Goal: Information Seeking & Learning: Learn about a topic

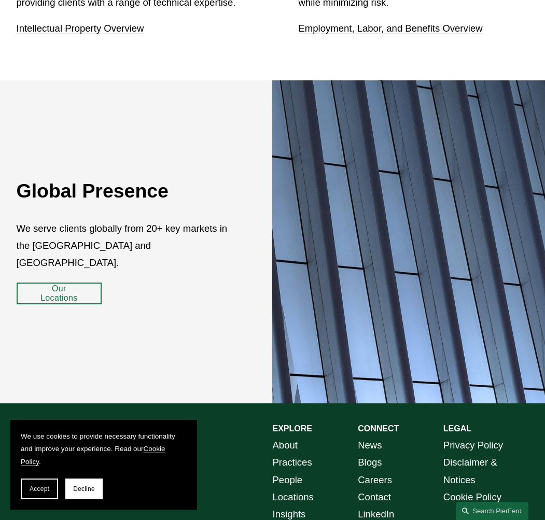
scroll to position [1549, 0]
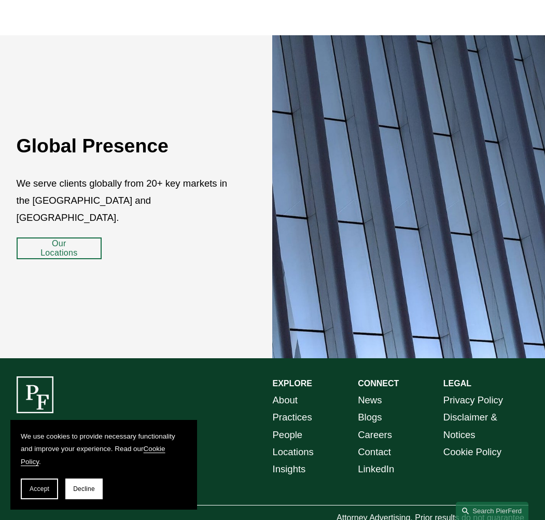
click at [284, 426] on link "People" at bounding box center [288, 434] width 30 height 17
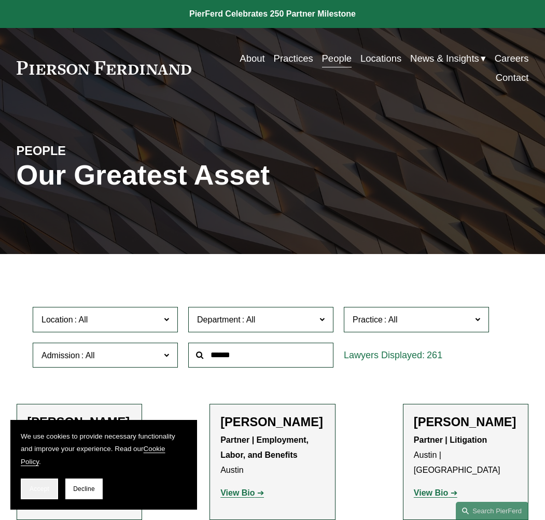
click at [39, 493] on button "Accept" at bounding box center [39, 489] width 37 height 21
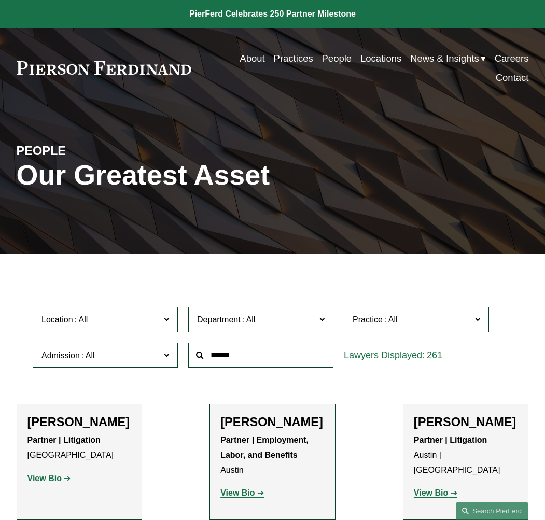
click at [236, 357] on input "text" at bounding box center [260, 355] width 145 height 25
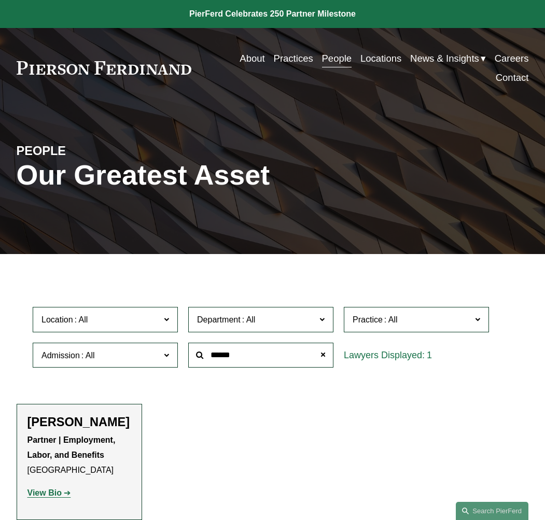
type input "******"
click at [47, 430] on h2 "Benjamin K. Jacobs" at bounding box center [79, 422] width 104 height 15
click at [49, 430] on h2 "Benjamin K. Jacobs" at bounding box center [79, 422] width 104 height 15
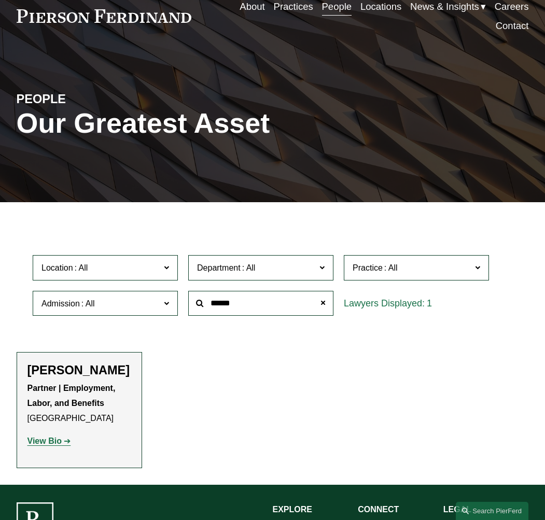
click at [58, 449] on p "View Bio" at bounding box center [79, 441] width 104 height 15
click at [53, 449] on div "Partner | Employment, Labor, and Benefits Philadelphia View Bio Location: Phila…" at bounding box center [79, 415] width 104 height 68
click at [49, 446] on strong "View Bio" at bounding box center [44, 441] width 34 height 9
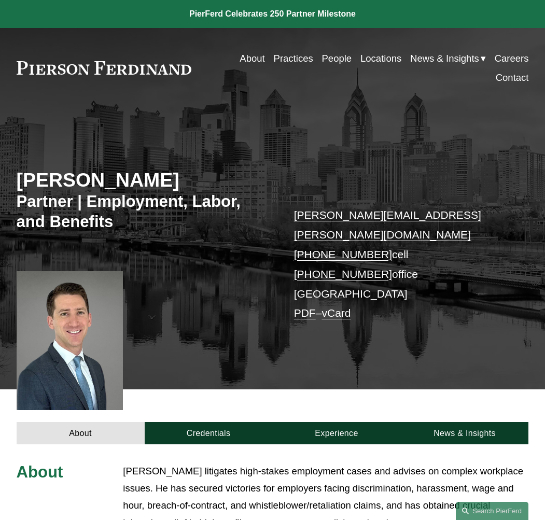
click at [249, 56] on link "About" at bounding box center [252, 58] width 25 height 19
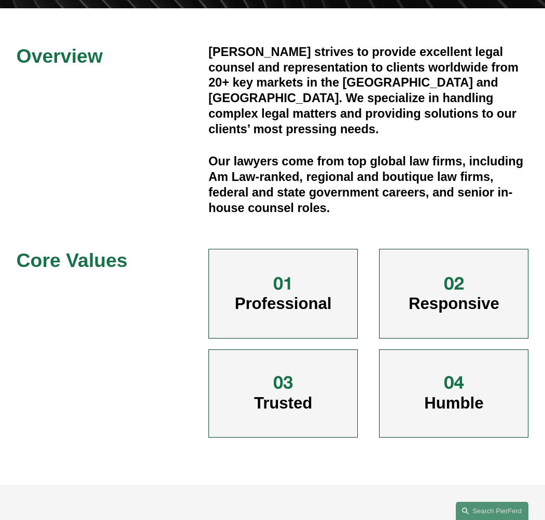
scroll to position [259, 0]
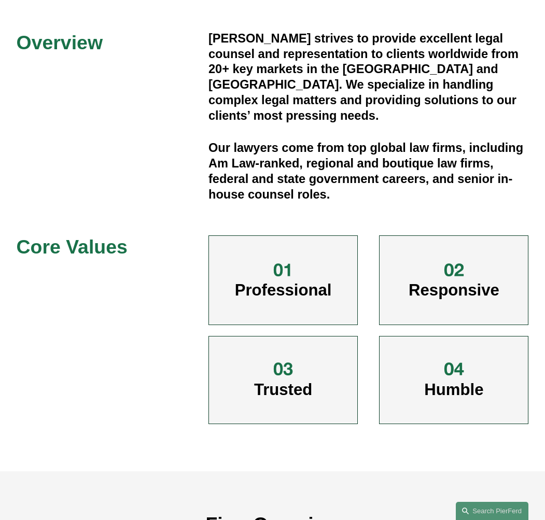
click at [58, 391] on div "Overview Pierson Ferdinand strives to provide excellent legal counsel and repre…" at bounding box center [272, 233] width 545 height 405
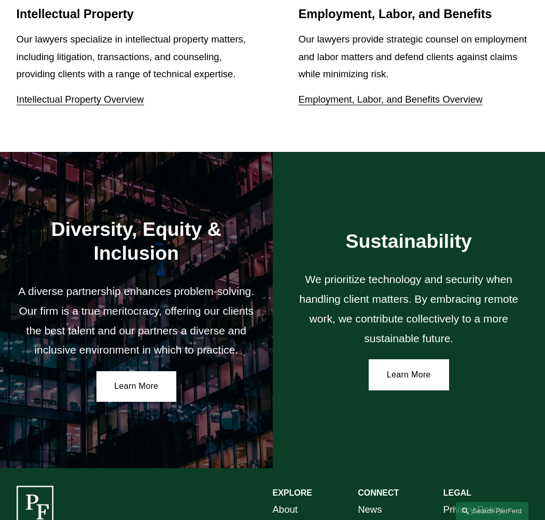
scroll to position [1478, 0]
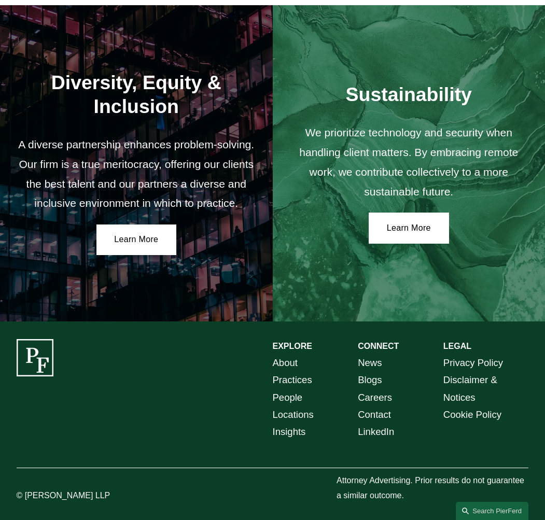
click at [279, 362] on link "About" at bounding box center [285, 362] width 25 height 17
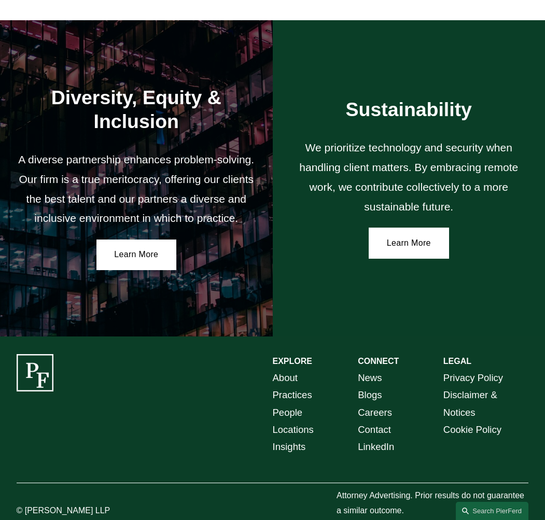
scroll to position [1478, 0]
